Goal: Transaction & Acquisition: Purchase product/service

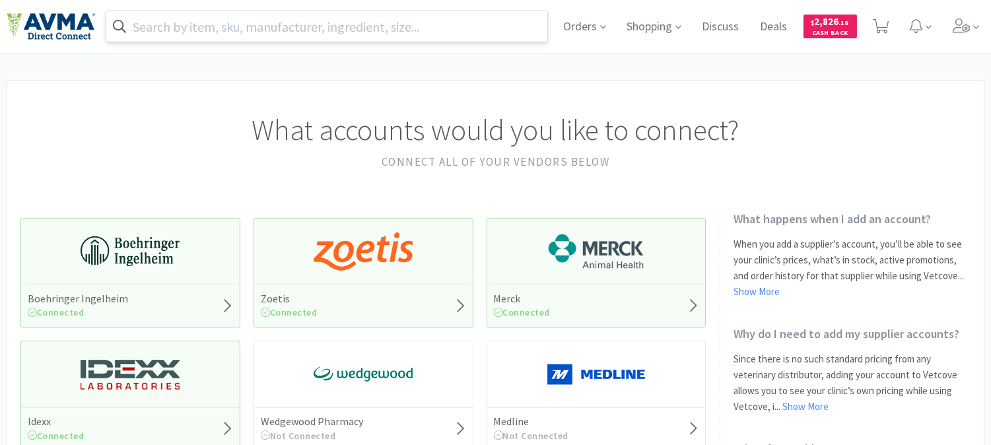
click at [290, 28] on input "text" at bounding box center [326, 26] width 441 height 30
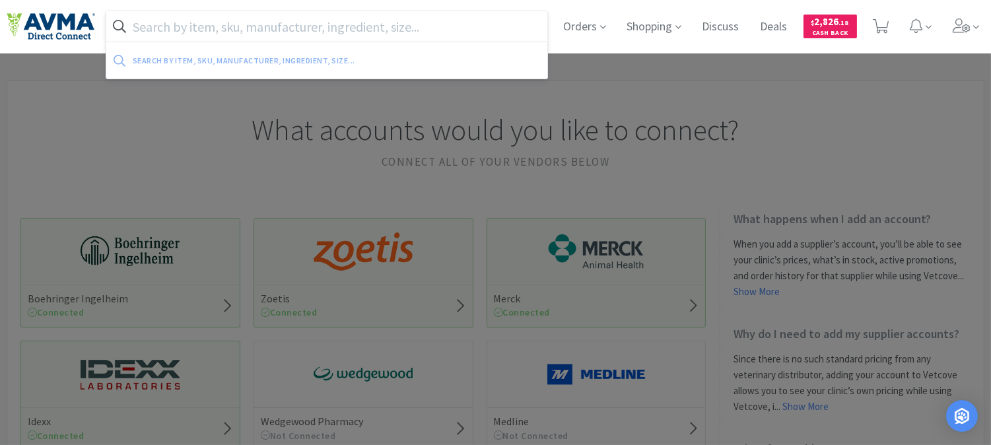
paste input "010134"
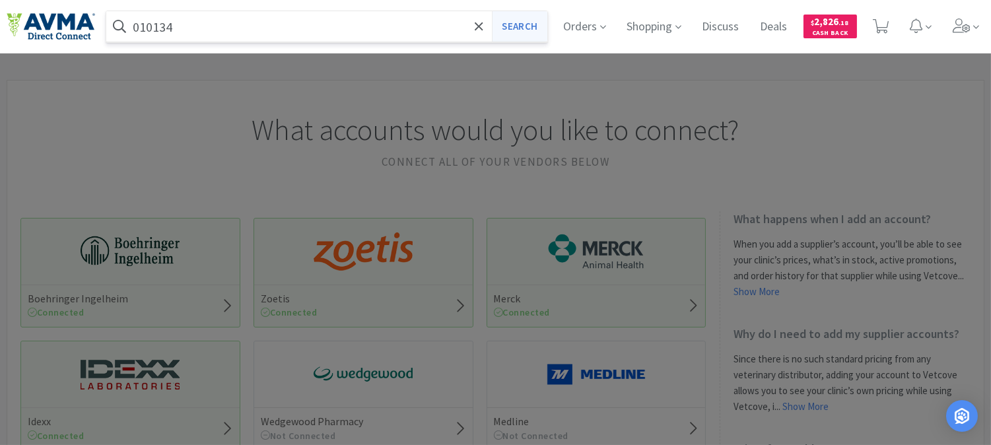
type input "010134"
click at [511, 24] on button "Search" at bounding box center [519, 26] width 55 height 30
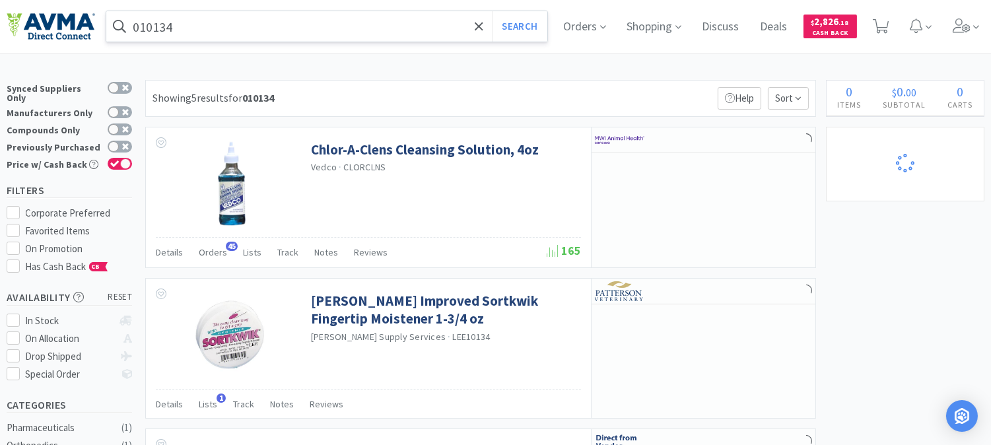
select select "12"
select select "6"
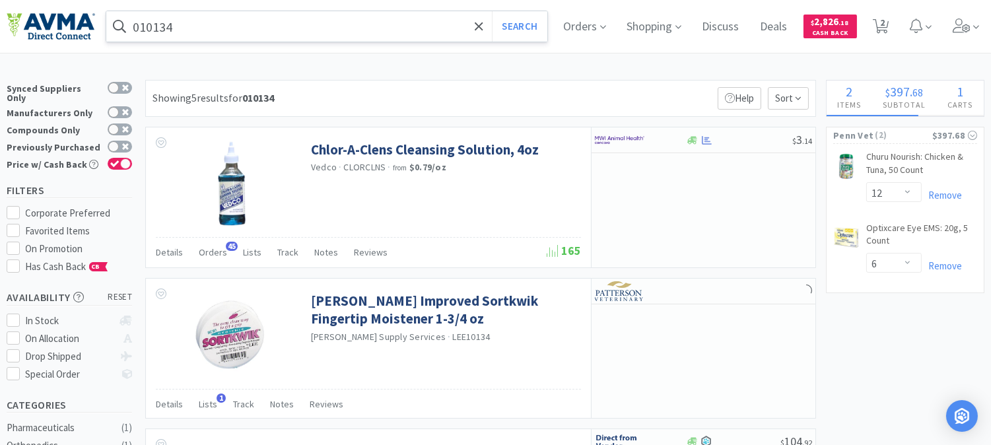
select select "10"
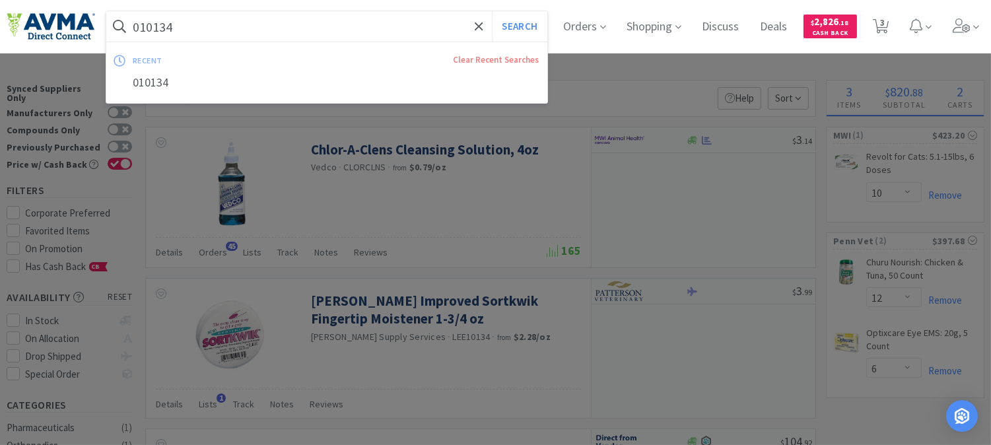
click at [286, 34] on input "010134" at bounding box center [326, 26] width 441 height 30
paste input "78683807"
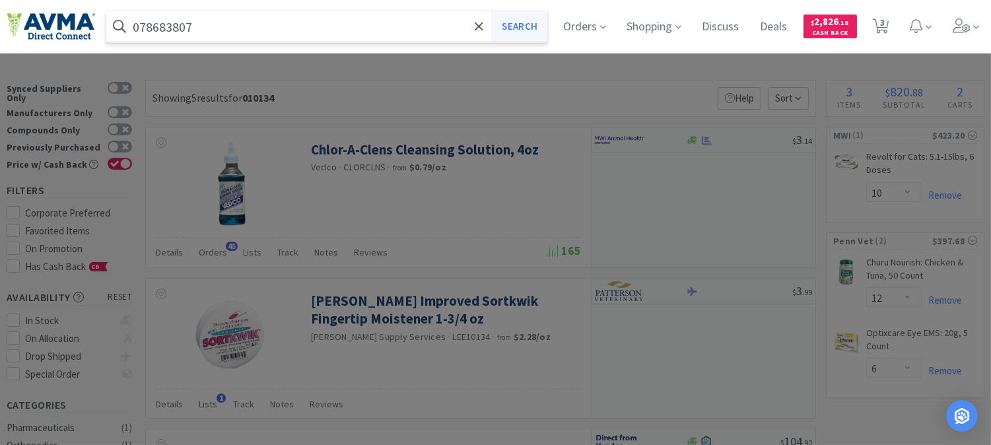
click at [541, 22] on button "Search" at bounding box center [519, 26] width 55 height 30
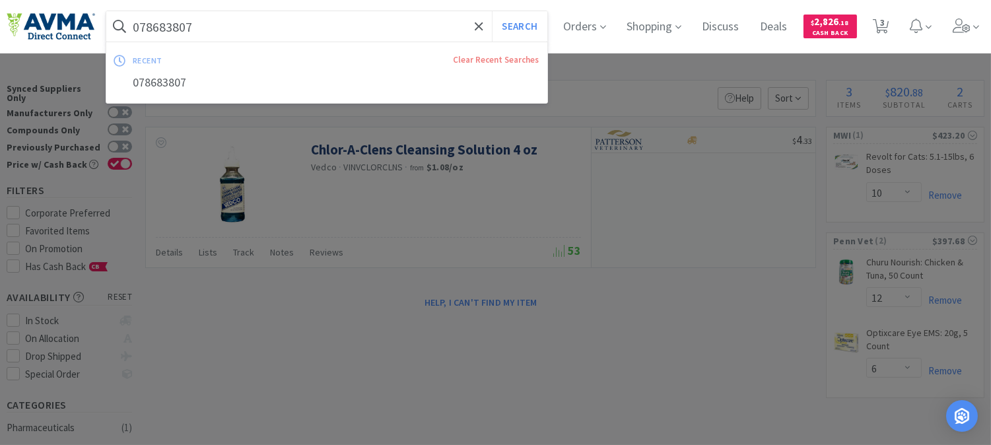
click at [274, 28] on input "078683807" at bounding box center [326, 26] width 441 height 30
paste input "10134"
click at [531, 26] on button "Search" at bounding box center [519, 26] width 55 height 30
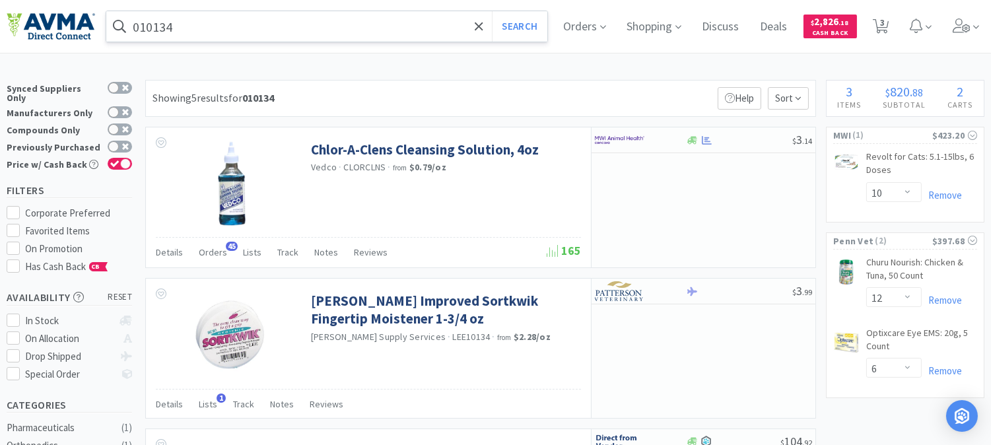
click at [240, 24] on input "010134" at bounding box center [326, 26] width 441 height 30
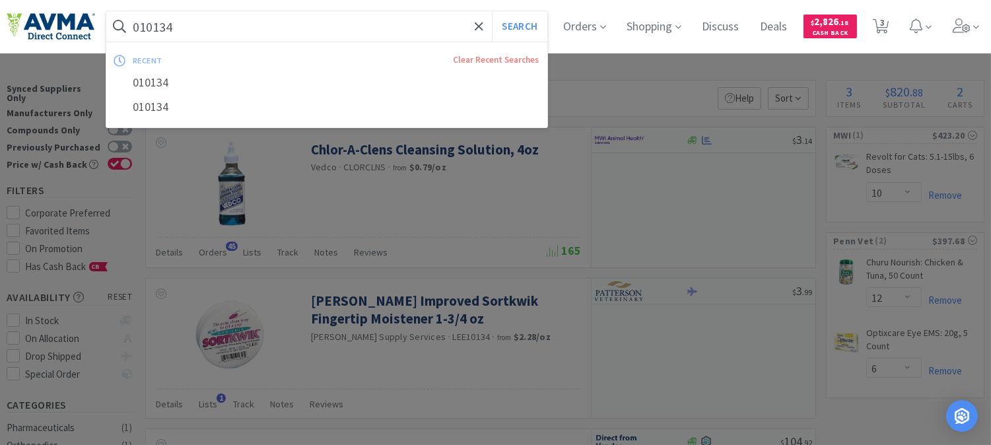
paste input "AVX11501"
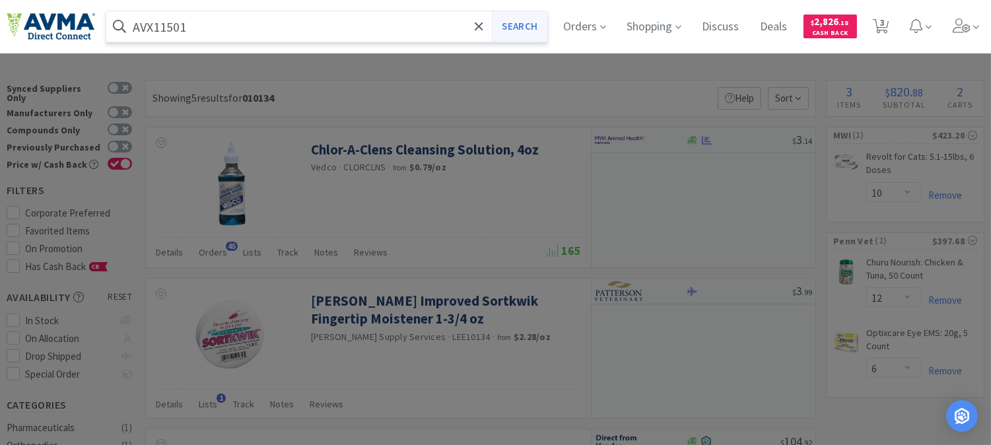
click at [535, 30] on button "Search" at bounding box center [519, 26] width 55 height 30
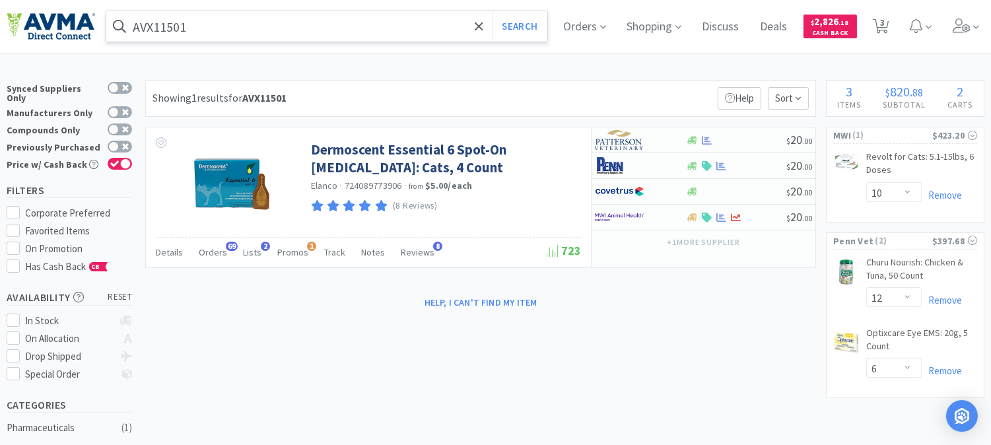
click at [215, 23] on input "AVX11501" at bounding box center [326, 26] width 441 height 30
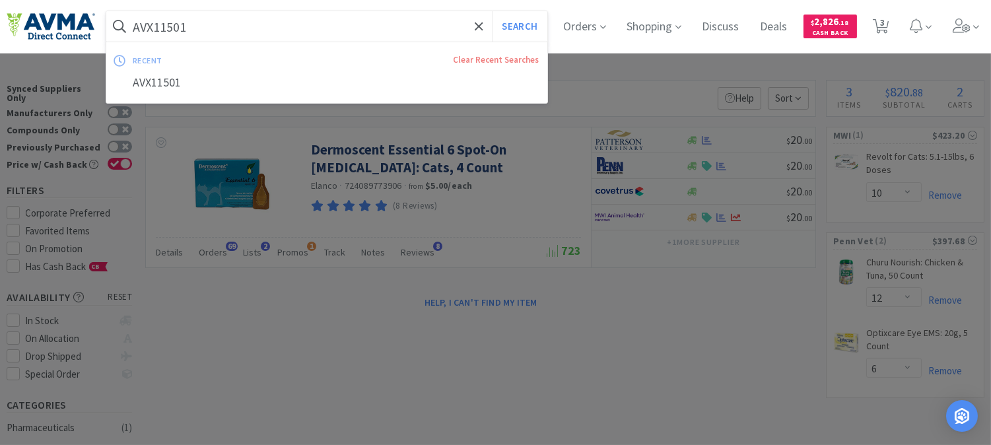
paste input "033058"
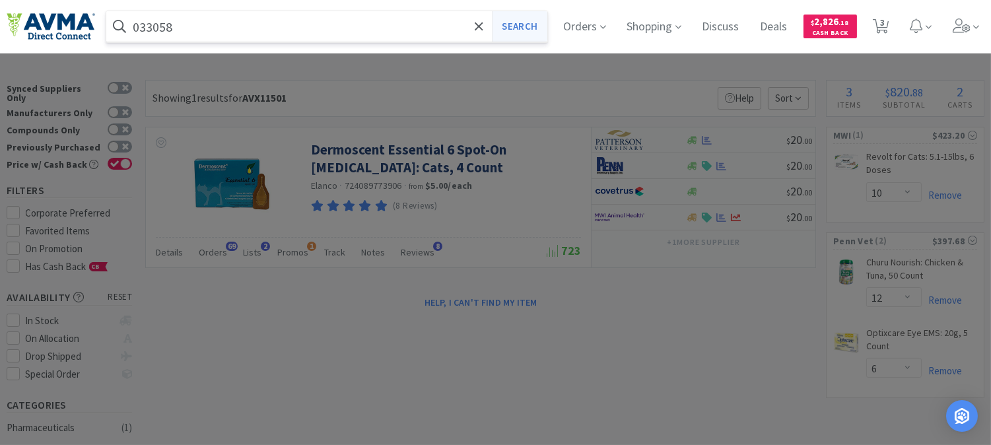
type input "033058"
click at [515, 29] on button "Search" at bounding box center [519, 26] width 55 height 30
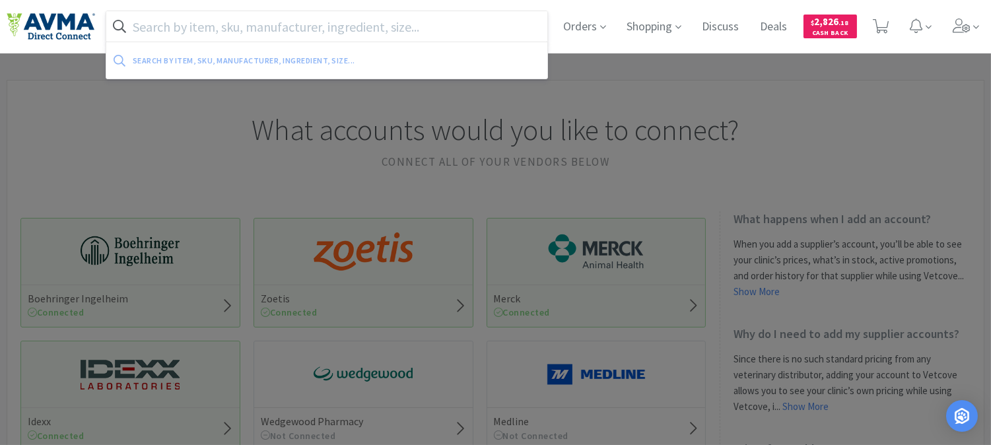
click at [174, 26] on input "text" at bounding box center [326, 26] width 441 height 30
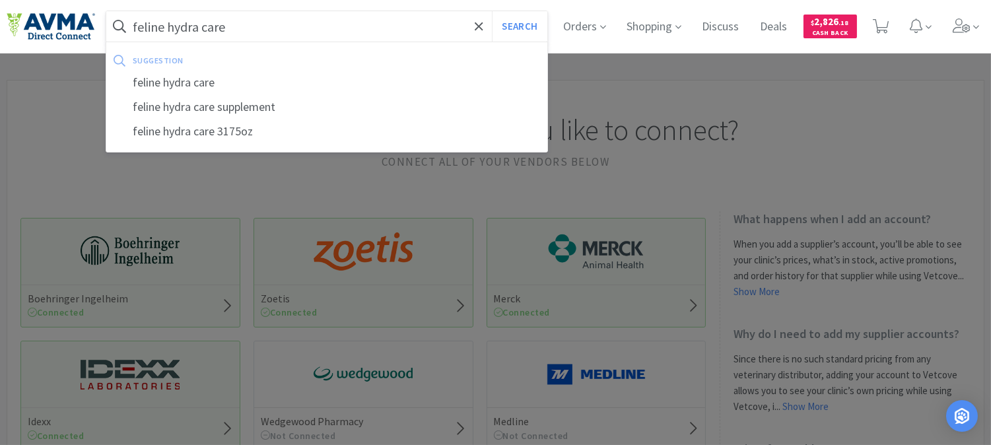
type input "feline hydra care"
click at [492, 11] on button "Search" at bounding box center [519, 26] width 55 height 30
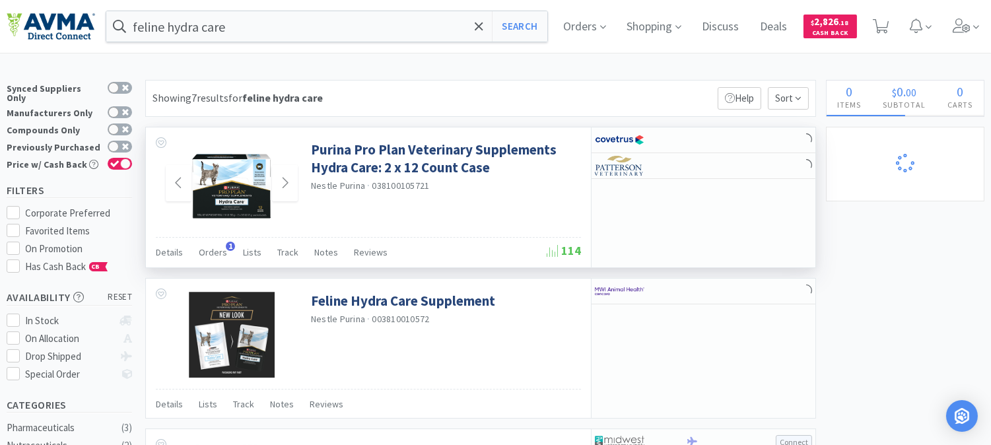
select select "12"
select select "6"
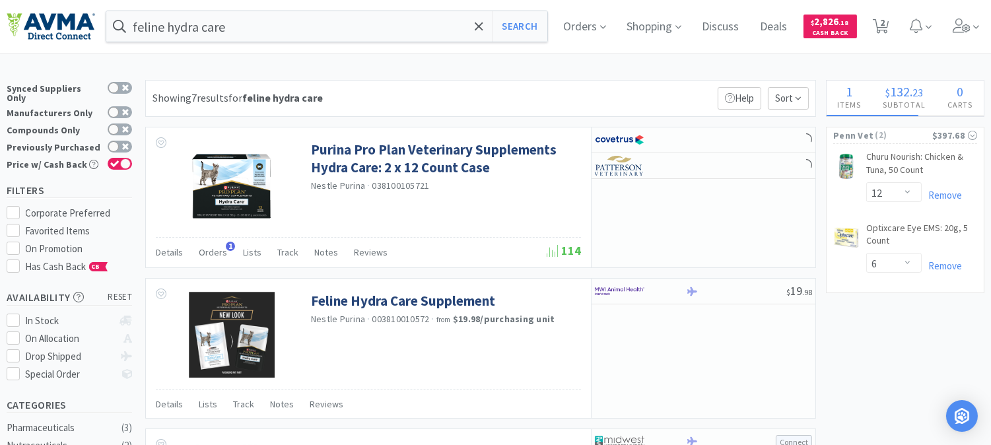
select select "10"
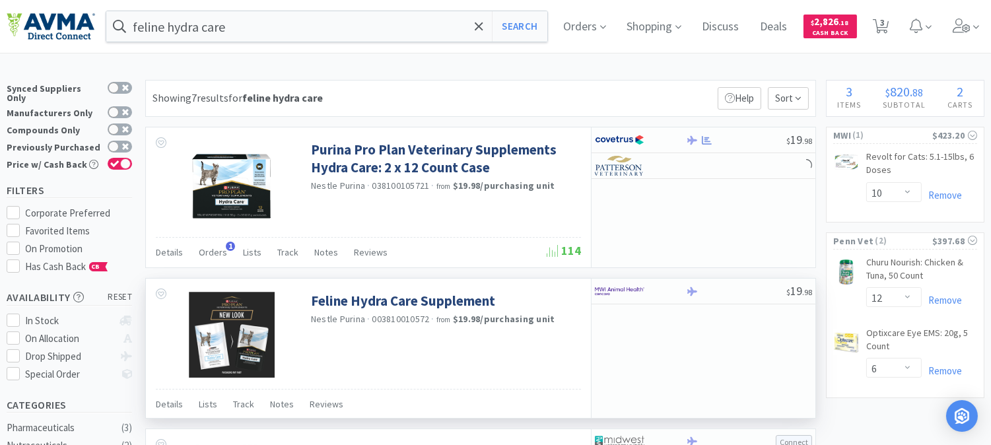
click at [269, 321] on img at bounding box center [232, 335] width 86 height 86
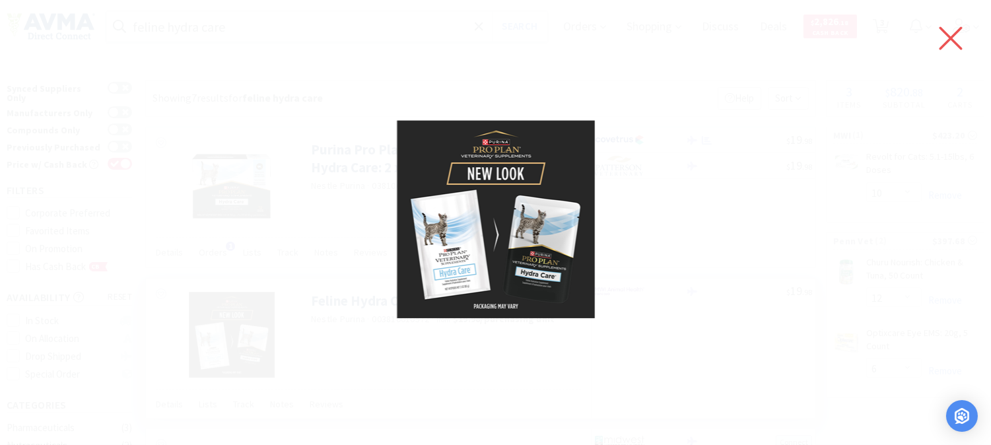
click at [941, 37] on icon at bounding box center [951, 38] width 28 height 37
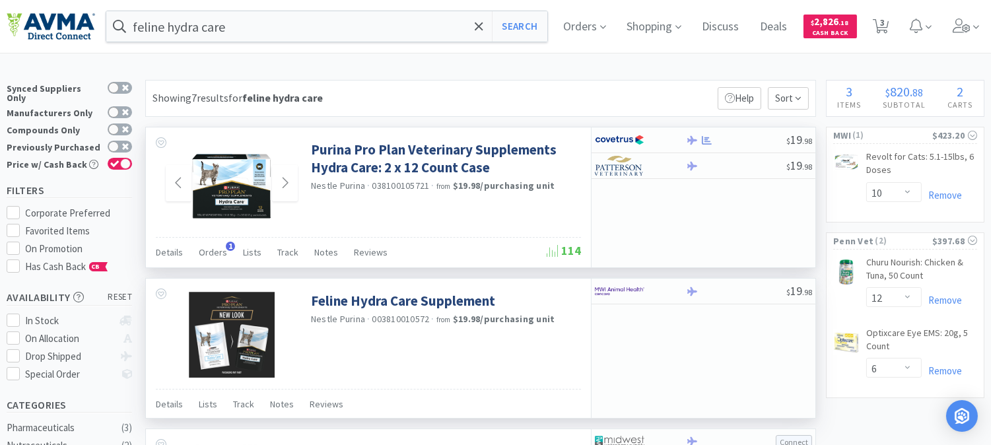
click at [238, 199] on img at bounding box center [232, 184] width 86 height 86
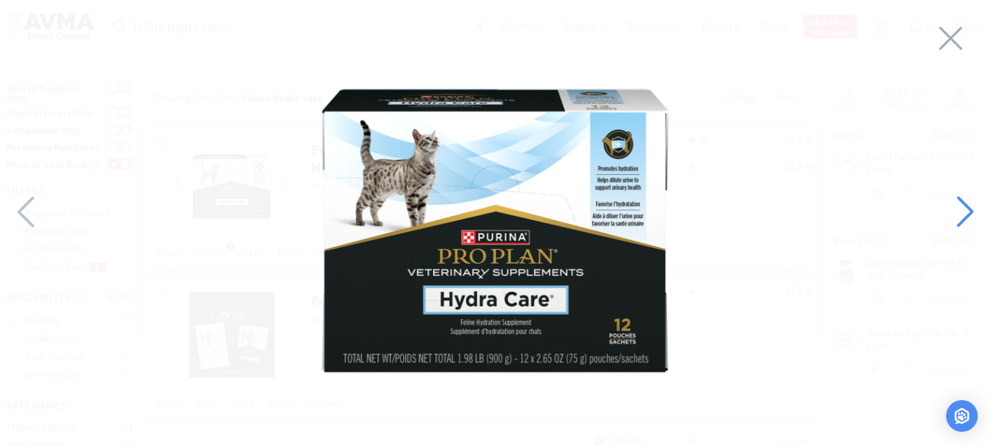
drag, startPoint x: 551, startPoint y: 210, endPoint x: 967, endPoint y: 212, distance: 416.5
click at [967, 212] on icon at bounding box center [964, 211] width 28 height 45
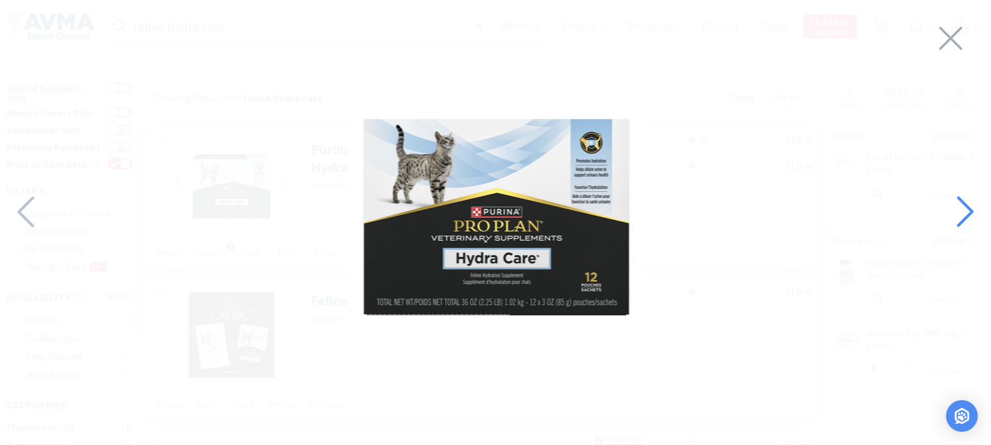
click at [967, 212] on icon at bounding box center [964, 211] width 28 height 45
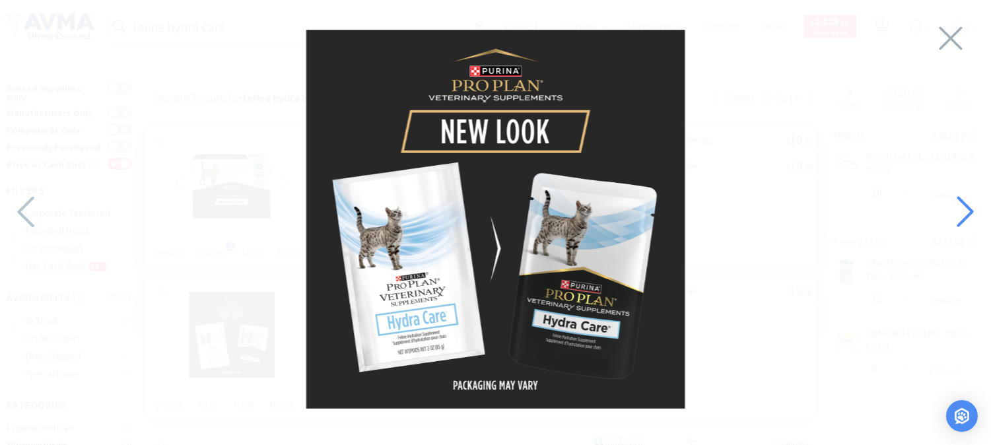
click at [967, 212] on icon at bounding box center [964, 211] width 28 height 45
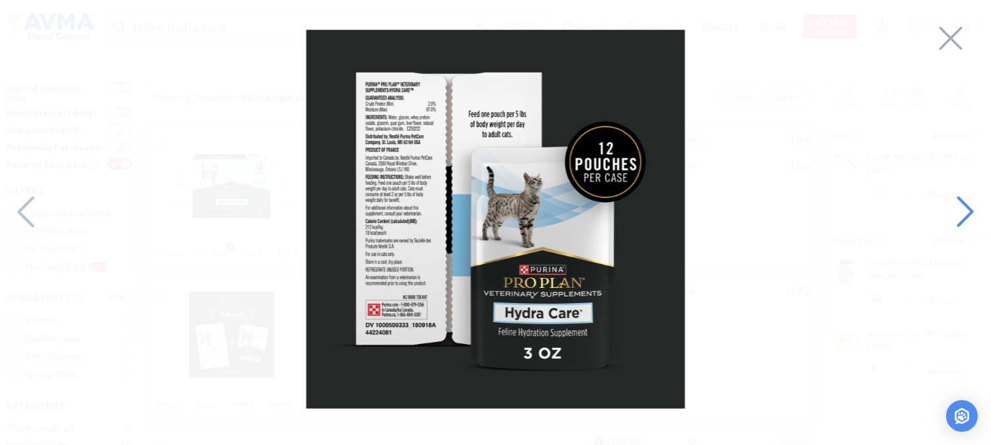
click at [967, 212] on icon at bounding box center [964, 211] width 28 height 45
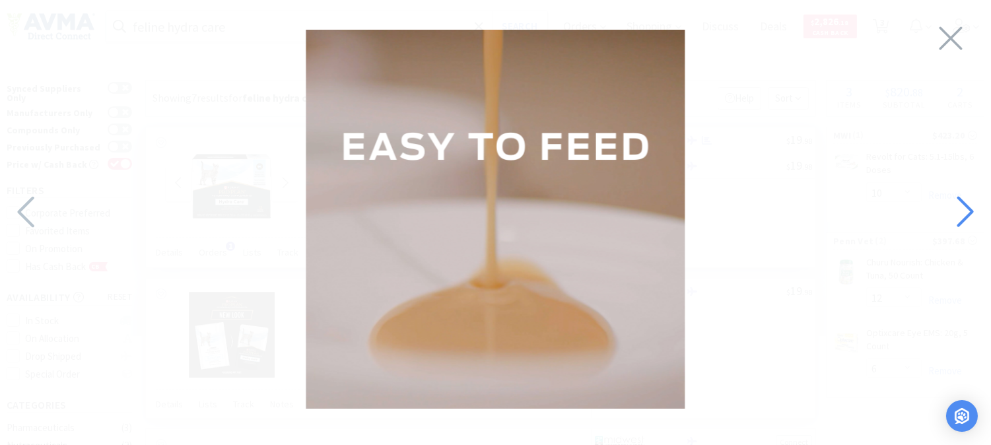
click at [967, 212] on icon at bounding box center [964, 211] width 28 height 45
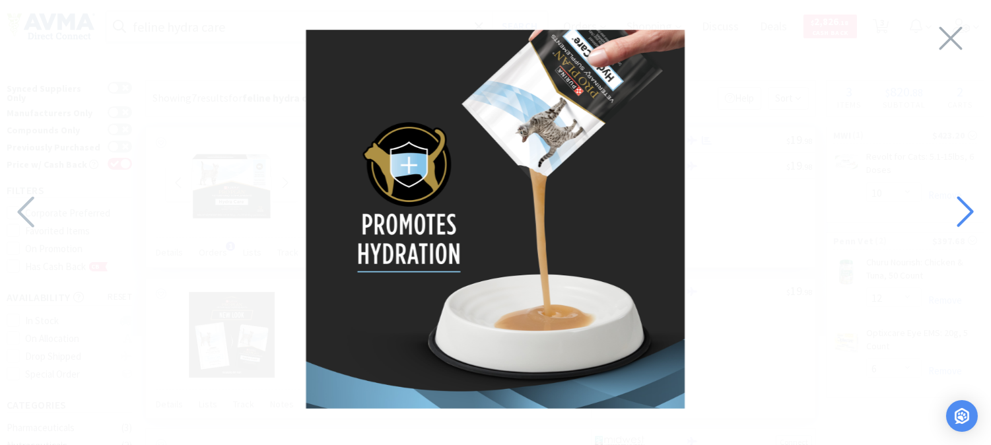
click at [967, 212] on icon at bounding box center [964, 211] width 28 height 45
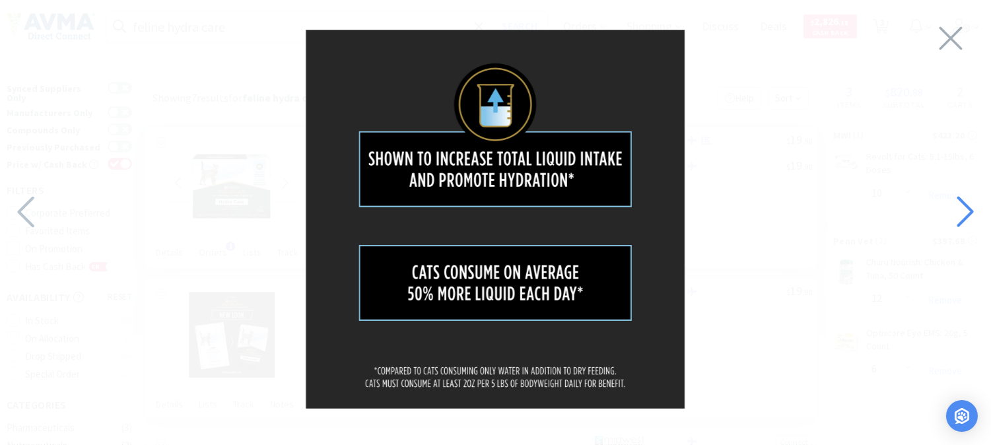
click at [967, 212] on icon at bounding box center [964, 211] width 28 height 45
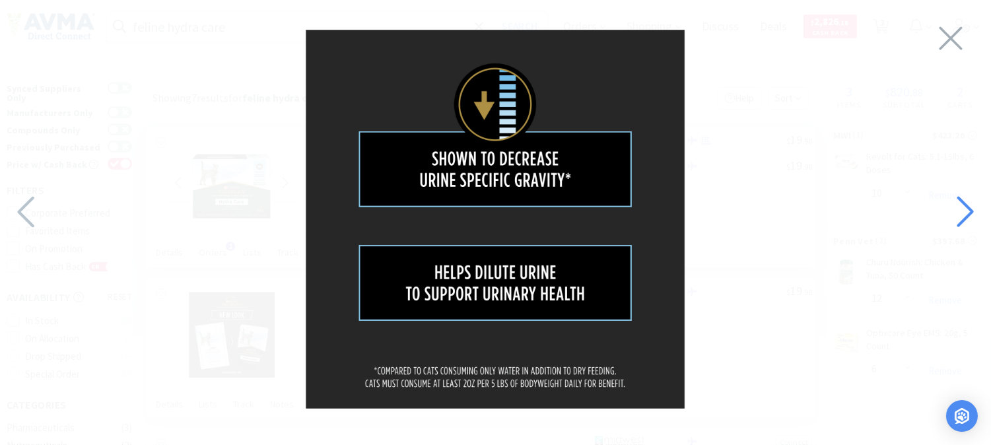
click at [967, 212] on icon at bounding box center [964, 211] width 28 height 45
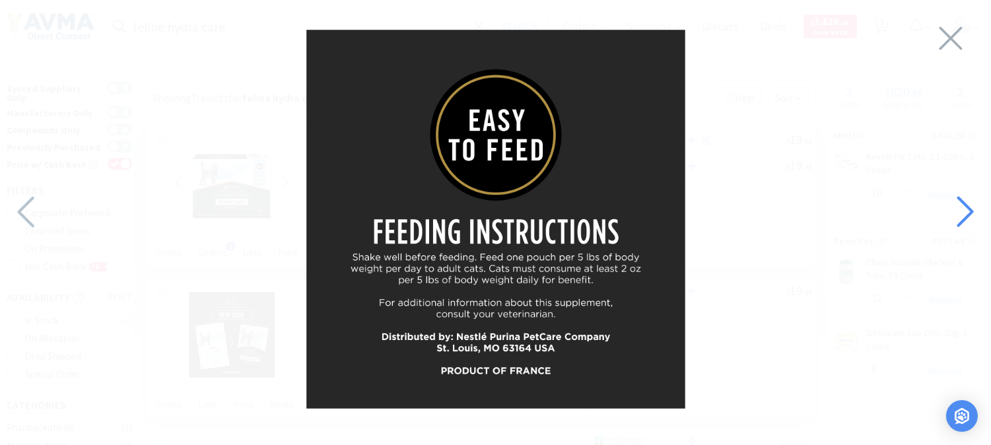
click at [967, 212] on icon at bounding box center [964, 211] width 28 height 45
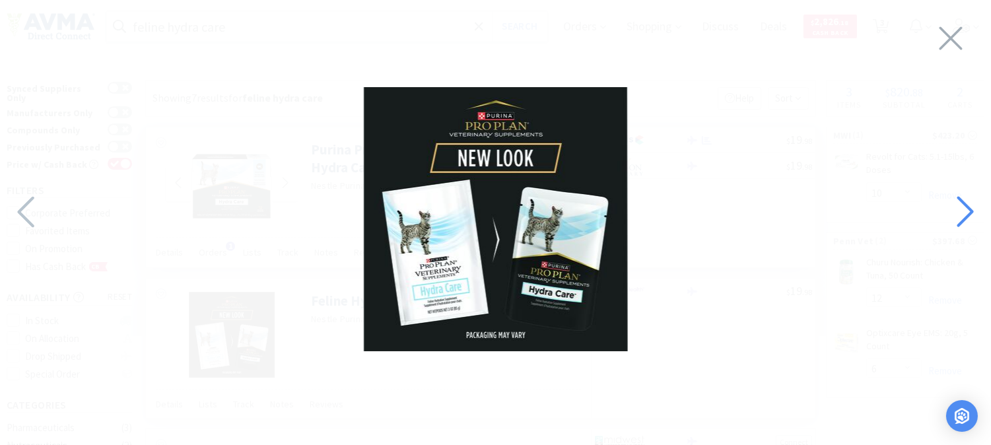
click at [967, 212] on icon at bounding box center [964, 211] width 28 height 45
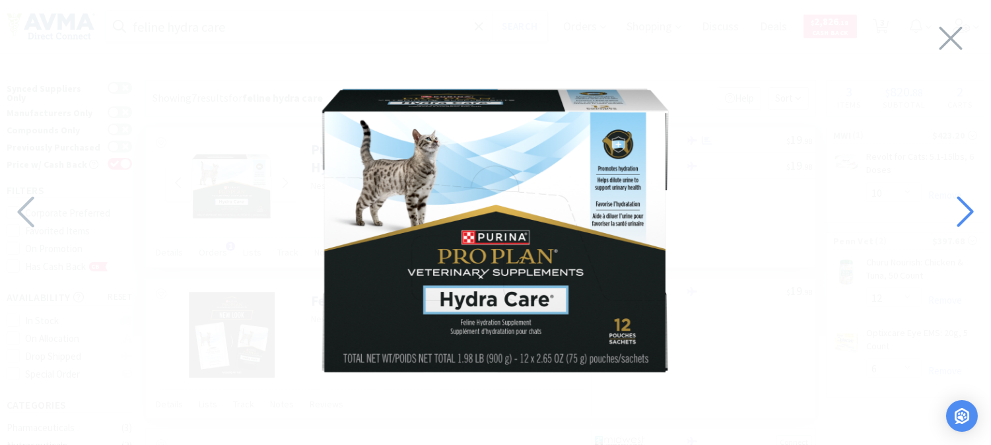
click at [967, 212] on icon at bounding box center [964, 211] width 28 height 45
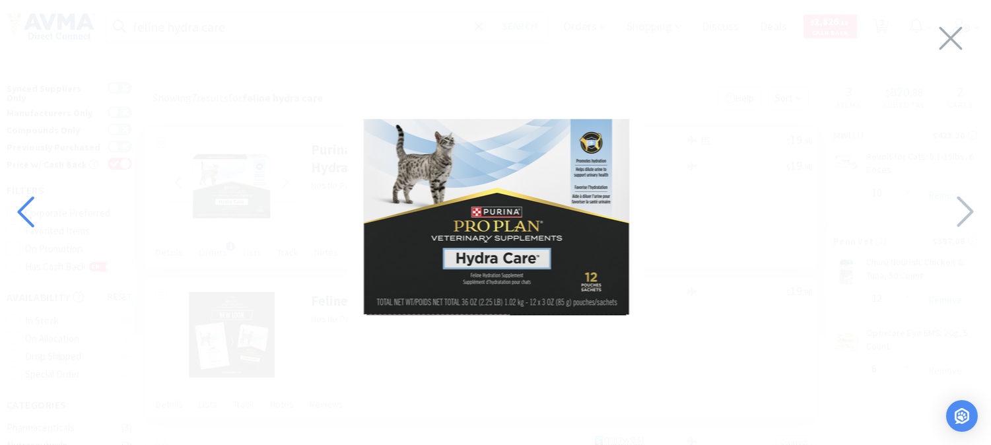
click at [36, 208] on icon at bounding box center [27, 211] width 28 height 45
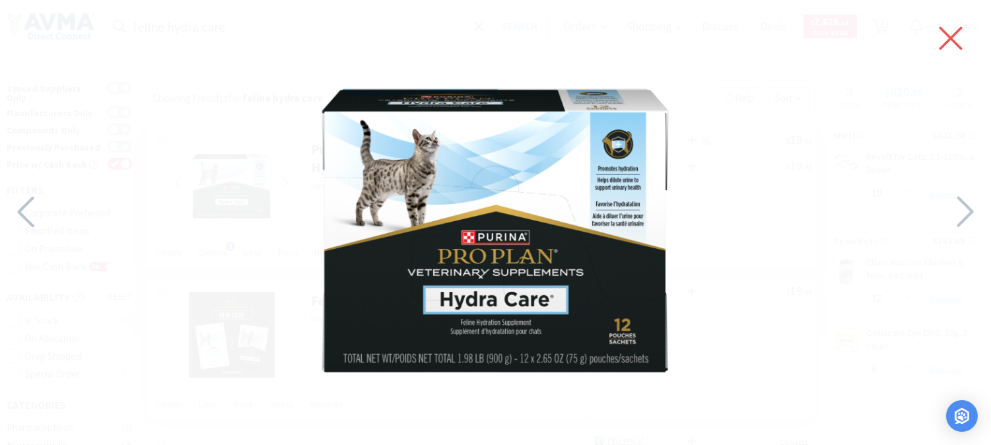
click at [954, 31] on icon at bounding box center [951, 38] width 28 height 37
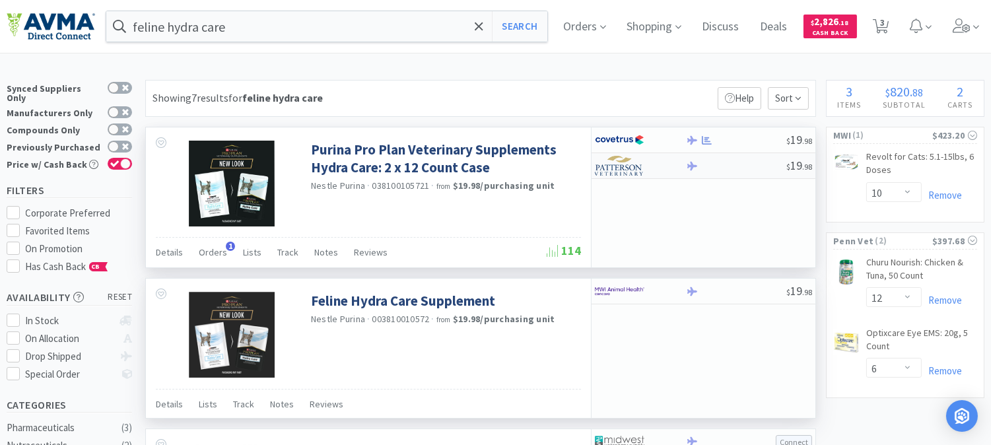
click at [609, 170] on img at bounding box center [620, 166] width 50 height 20
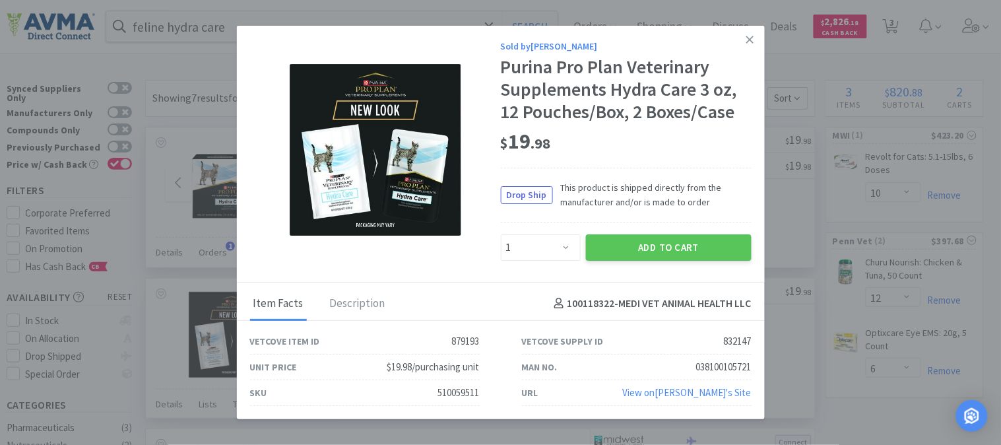
click at [459, 393] on div "510059511" at bounding box center [459, 393] width 42 height 16
copy div "510059511"
click at [539, 247] on select "Enter Quantity 1 2 3 4 5 6 7 8 9 10 11 12 13 14 15 16 17 18 19 20 Enter Quantity" at bounding box center [541, 247] width 80 height 26
select select "13"
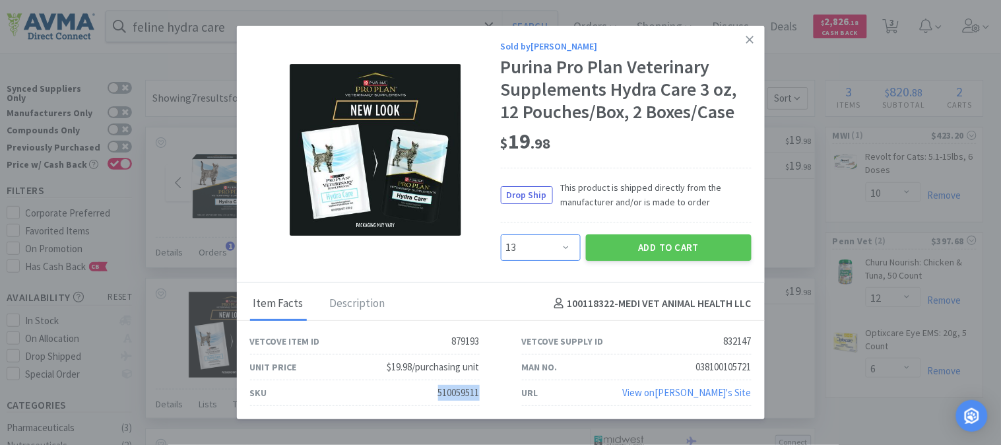
click at [501, 234] on select "Enter Quantity 1 2 3 4 5 6 7 8 9 10 11 12 13 14 15 16 17 18 19 20 Enter Quantity" at bounding box center [541, 247] width 80 height 26
click at [674, 240] on button "Add to Cart" at bounding box center [669, 247] width 166 height 26
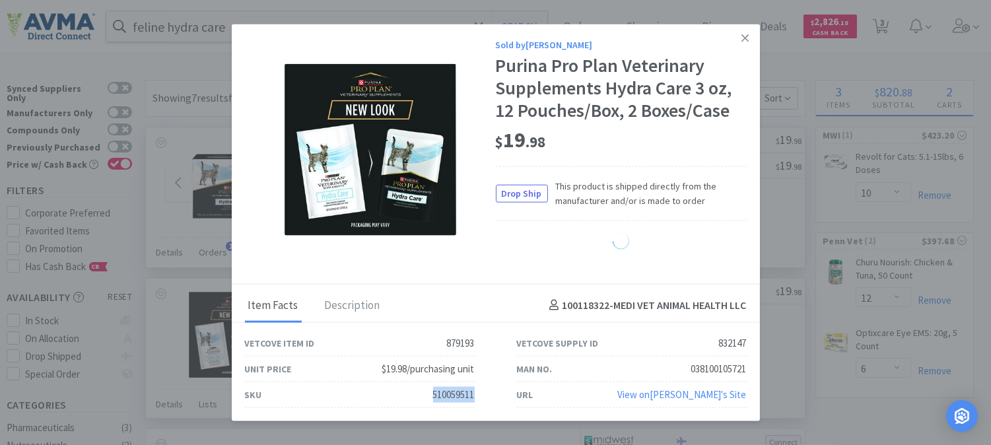
select select "13"
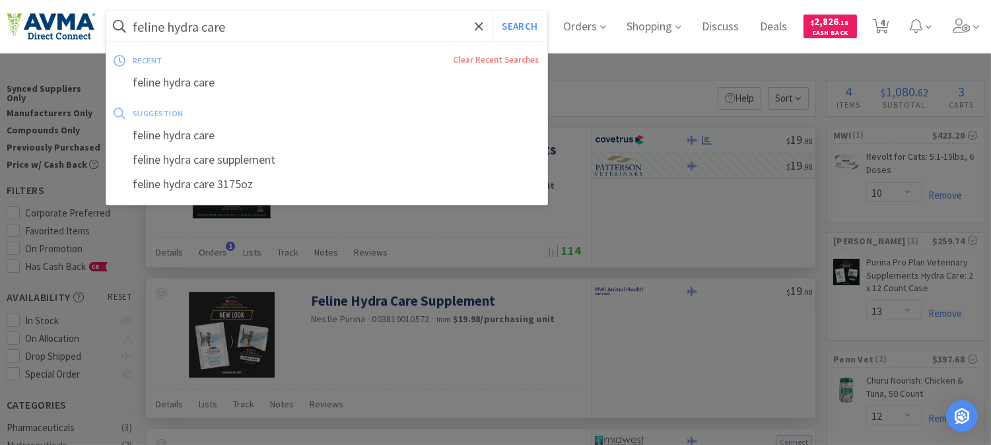
click at [243, 33] on input "feline hydra care" at bounding box center [326, 26] width 441 height 30
paste input "039032"
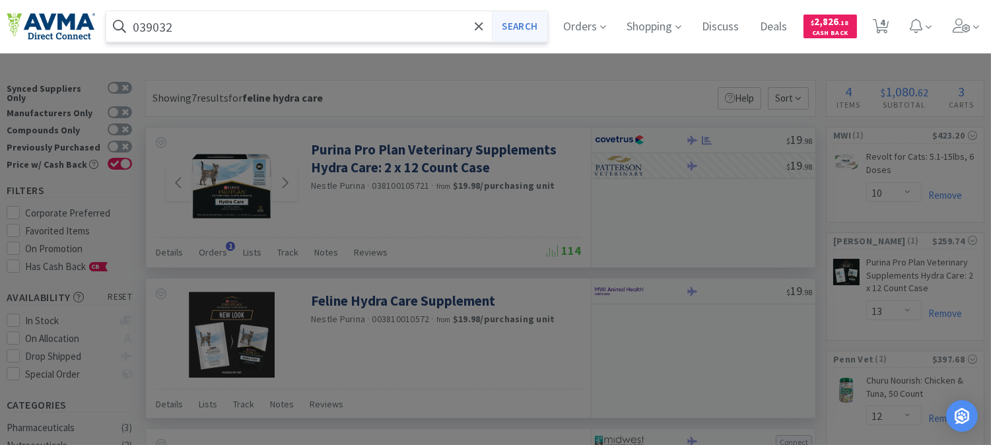
click at [532, 28] on button "Search" at bounding box center [519, 26] width 55 height 30
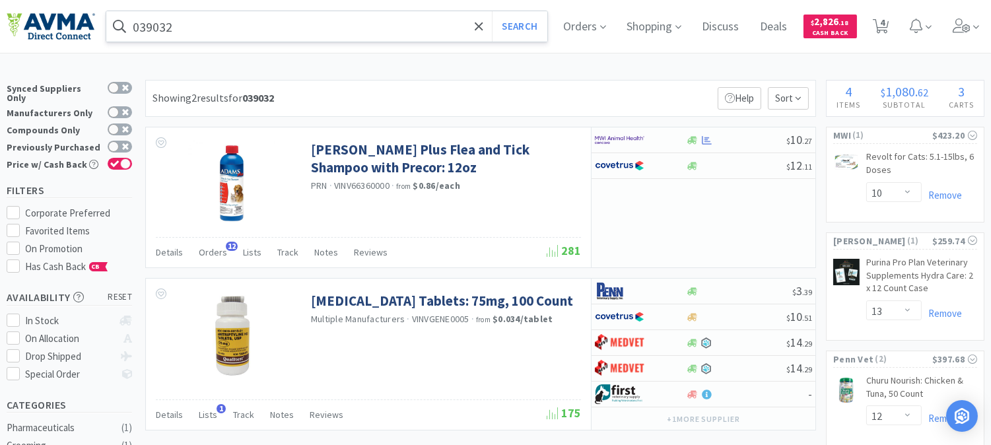
click at [194, 29] on input "039032" at bounding box center [326, 26] width 441 height 30
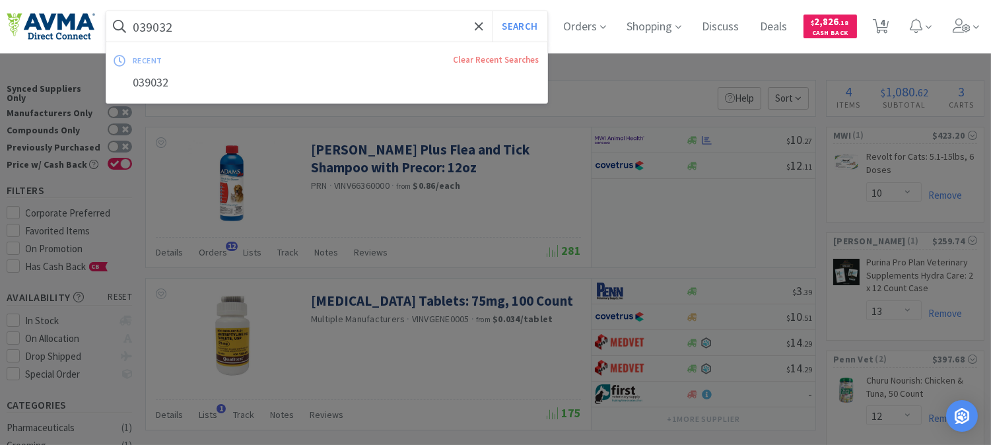
paste input "586"
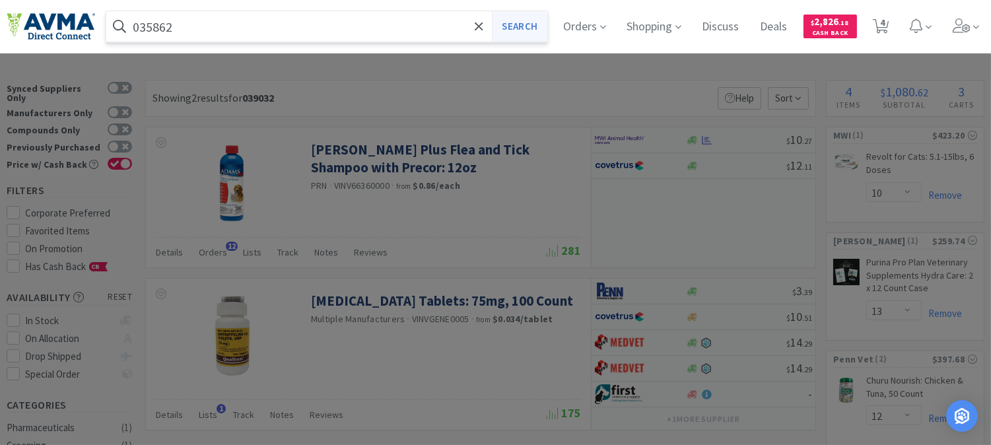
type input "035862"
click at [526, 27] on button "Search" at bounding box center [519, 26] width 55 height 30
